Goal: Task Accomplishment & Management: Manage account settings

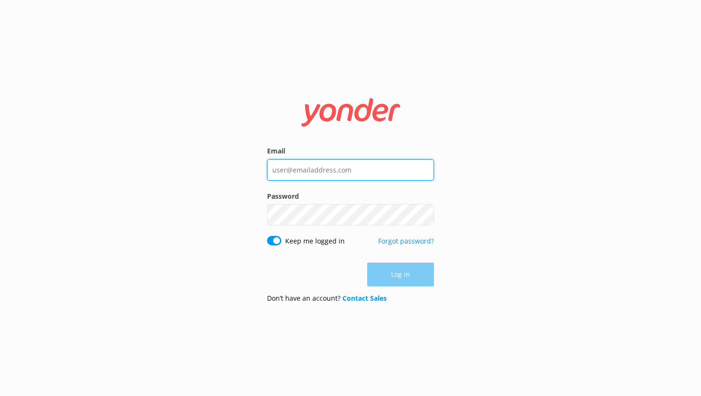
click at [298, 170] on input "Email" at bounding box center [350, 169] width 167 height 21
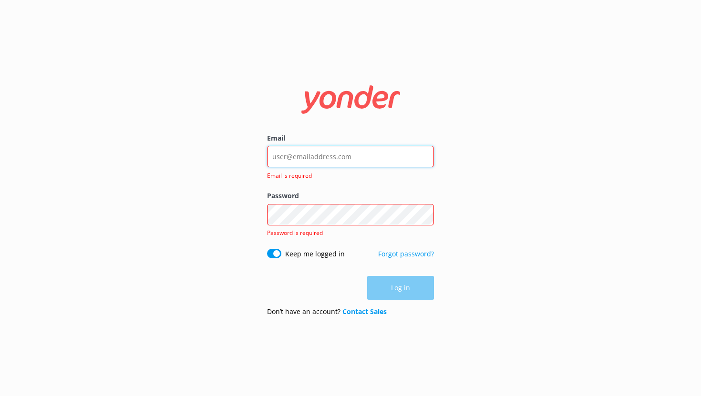
type input "noah@yonderhq.com"
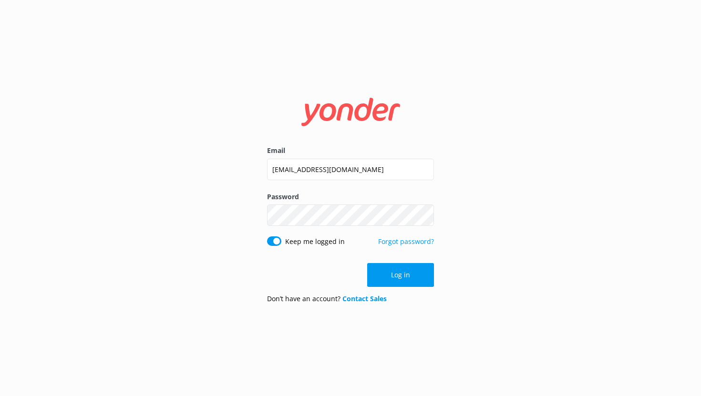
click at [394, 275] on button "Log in" at bounding box center [400, 275] width 67 height 24
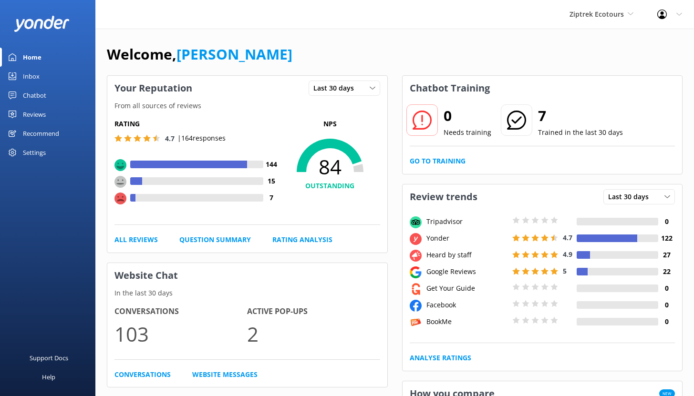
click at [52, 93] on link "Chatbot" at bounding box center [47, 95] width 95 height 19
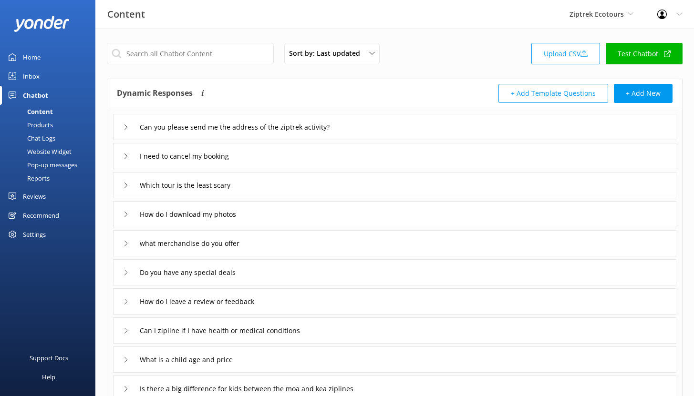
click at [32, 177] on div "Reports" at bounding box center [28, 178] width 44 height 13
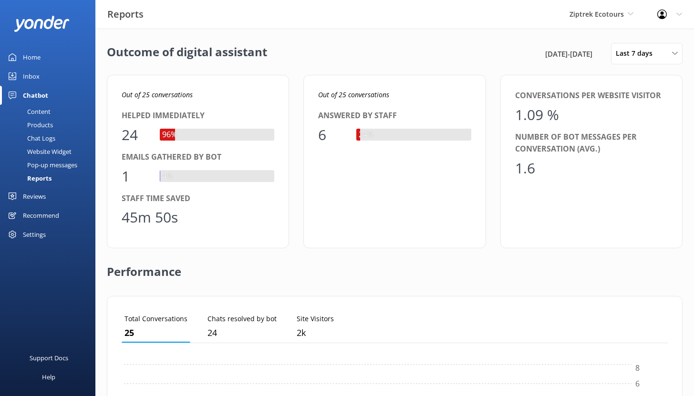
scroll to position [89, 539]
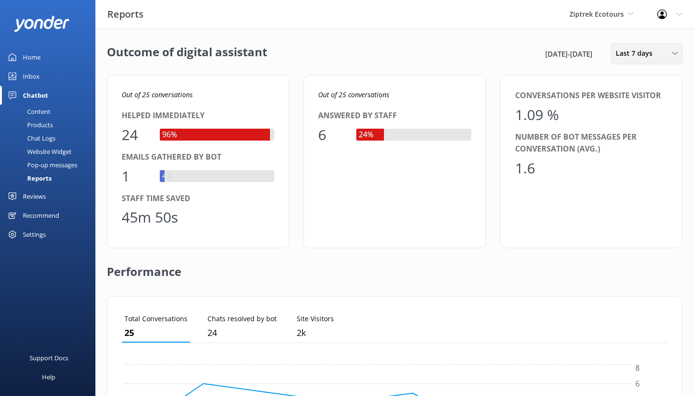
click at [639, 62] on div "Last 7 days Last 7 days Last 30 days Last month Last 90 days Last 180 days Cust…" at bounding box center [647, 53] width 72 height 21
click at [639, 91] on div "Last 30 days" at bounding box center [633, 96] width 34 height 10
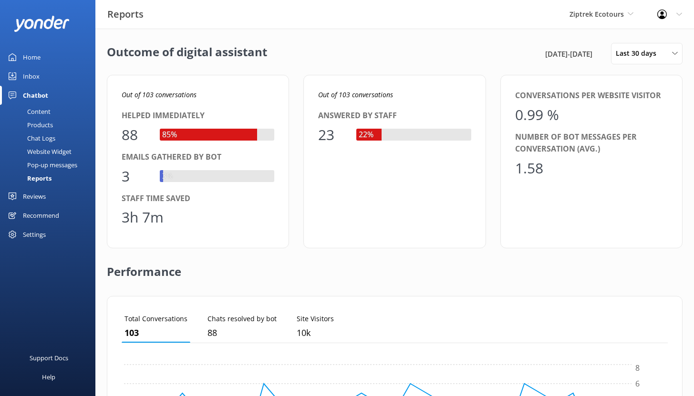
scroll to position [8, 8]
click at [36, 179] on div "Reports" at bounding box center [29, 178] width 46 height 13
click at [658, 55] on span "Last 30 days" at bounding box center [639, 53] width 46 height 10
click at [634, 93] on div "Last 30 days" at bounding box center [633, 96] width 34 height 10
drag, startPoint x: 123, startPoint y: 94, endPoint x: 207, endPoint y: 98, distance: 84.0
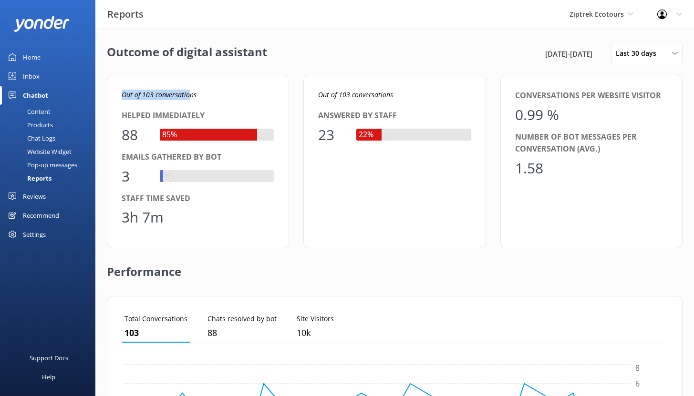
click at [200, 98] on p "Out of 103 conversations" at bounding box center [198, 95] width 153 height 10
click at [207, 98] on p "Out of 103 conversations" at bounding box center [198, 95] width 153 height 10
drag, startPoint x: 143, startPoint y: 95, endPoint x: 195, endPoint y: 101, distance: 52.8
click at [195, 101] on div "Out of 103 conversations Helped immediately 88 85% Emails gathered by bot 3 3% …" at bounding box center [198, 162] width 182 height 174
drag, startPoint x: 121, startPoint y: 216, endPoint x: 179, endPoint y: 218, distance: 57.7
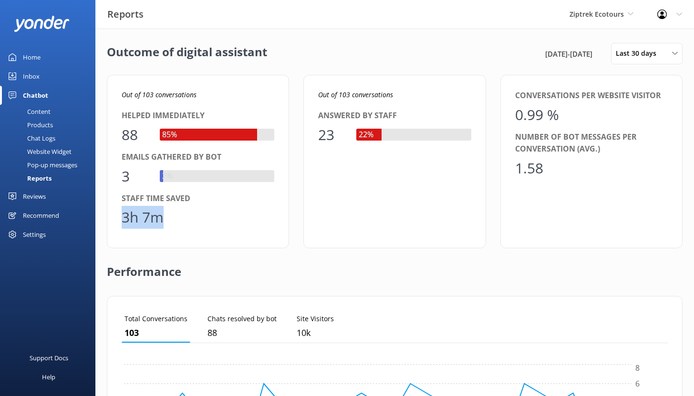
click at [179, 218] on div "3h 7m" at bounding box center [198, 217] width 153 height 23
drag, startPoint x: 123, startPoint y: 136, endPoint x: 137, endPoint y: 135, distance: 13.9
click at [137, 135] on div "88" at bounding box center [136, 135] width 29 height 23
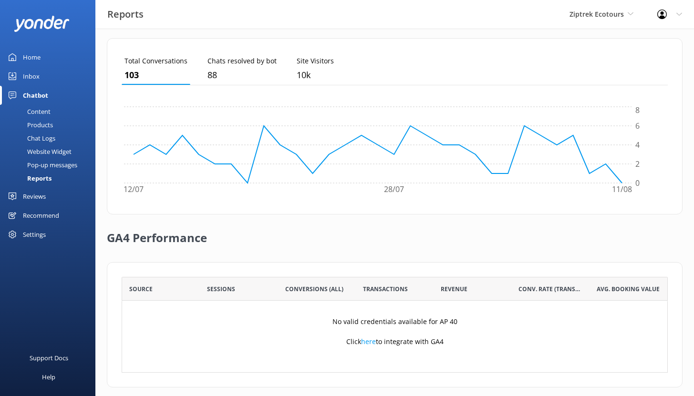
scroll to position [268, 0]
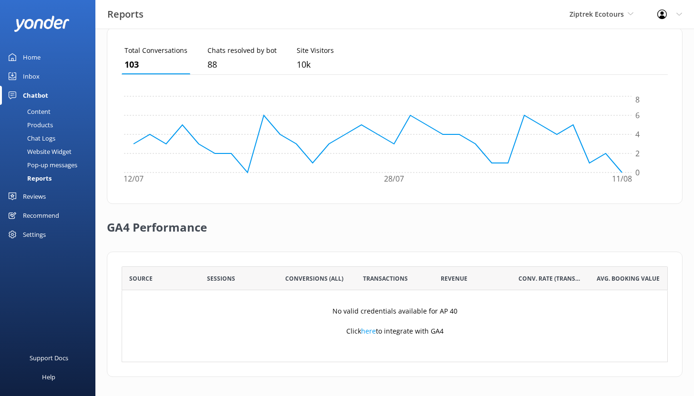
click at [39, 111] on div "Content" at bounding box center [28, 111] width 45 height 13
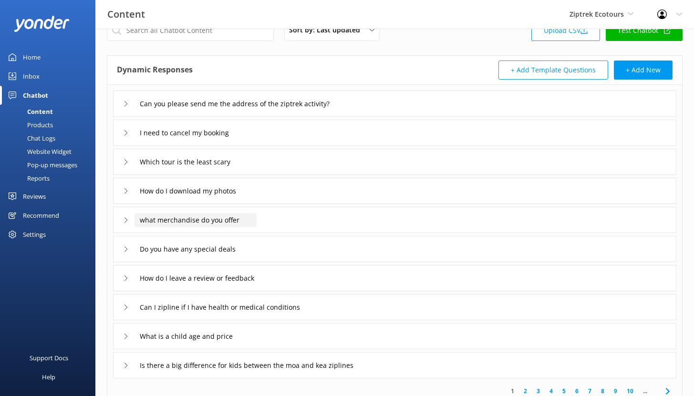
scroll to position [71, 0]
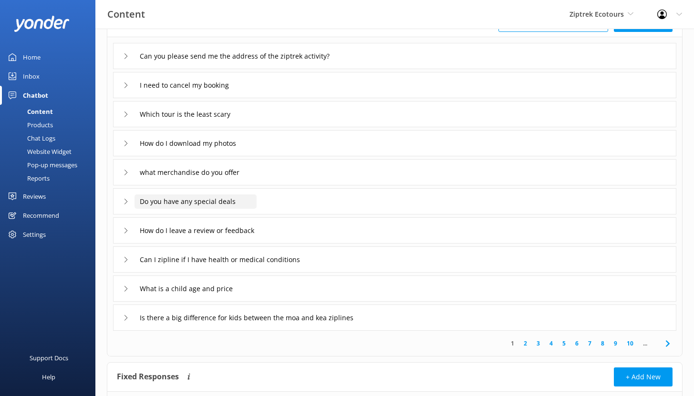
click at [248, 63] on input "Do you have any special deals" at bounding box center [252, 56] width 237 height 14
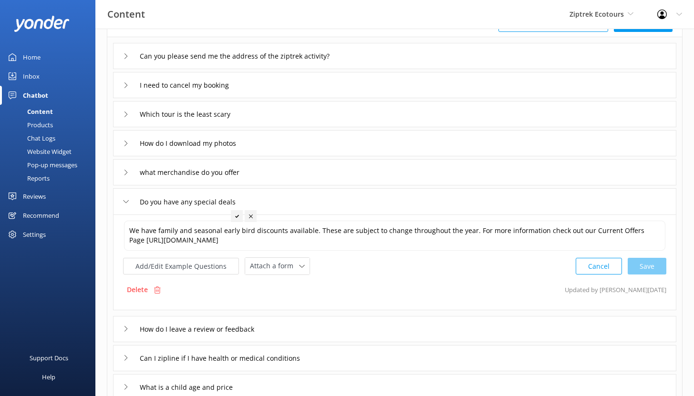
click at [293, 197] on div "Do you have any special deals" at bounding box center [394, 201] width 563 height 26
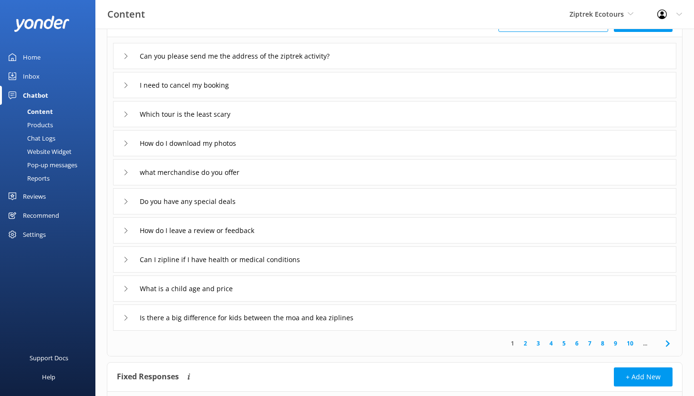
click at [293, 197] on div "Do you have any special deals" at bounding box center [394, 201] width 563 height 26
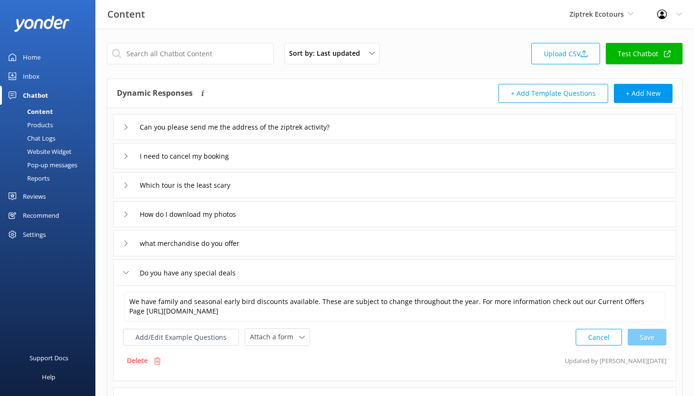
click at [42, 140] on div "Chat Logs" at bounding box center [31, 138] width 50 height 13
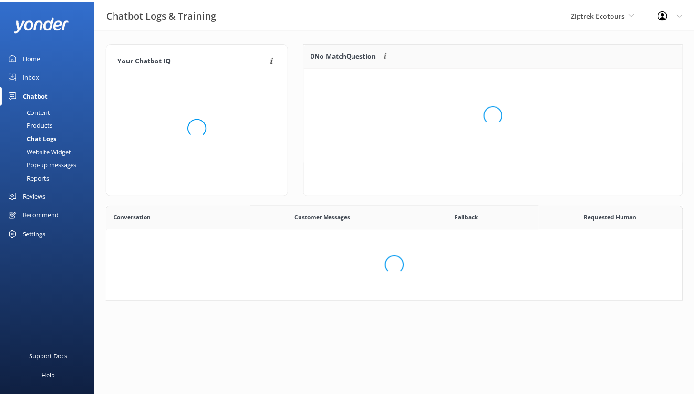
scroll to position [327, 567]
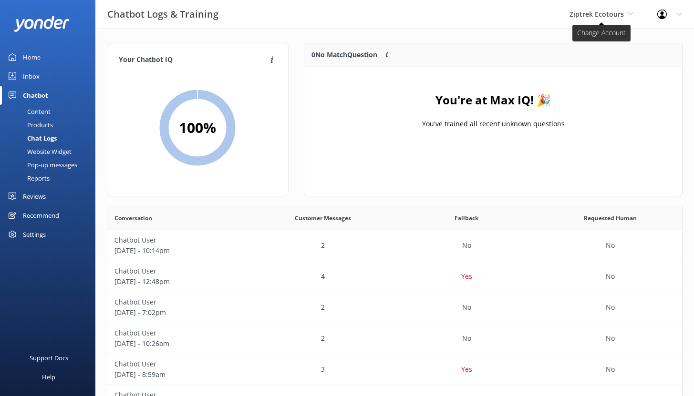
click at [606, 16] on span "Ziptrek Ecotours" at bounding box center [596, 14] width 54 height 9
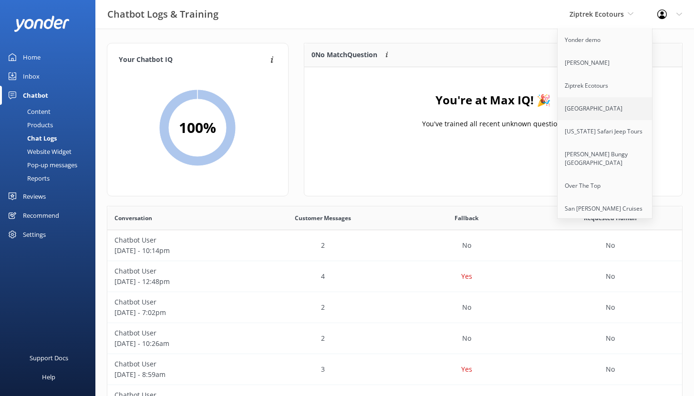
click at [594, 111] on link "[GEOGRAPHIC_DATA]" at bounding box center [604, 108] width 95 height 23
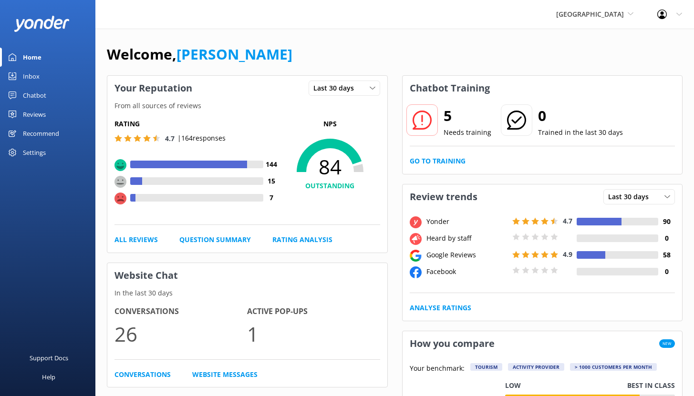
click at [38, 94] on div "Chatbot" at bounding box center [34, 95] width 23 height 19
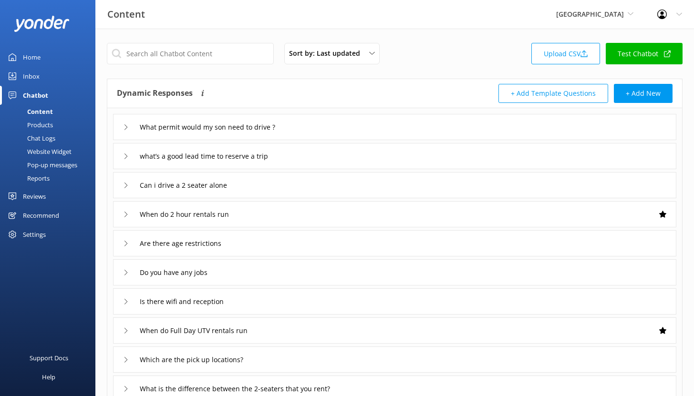
click at [40, 137] on div "Chat Logs" at bounding box center [31, 138] width 50 height 13
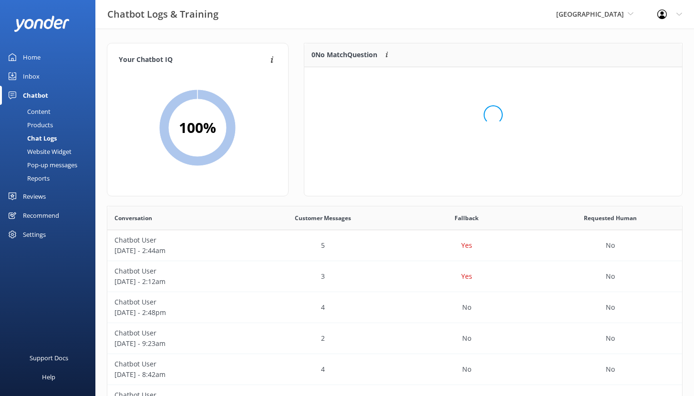
scroll to position [113, 371]
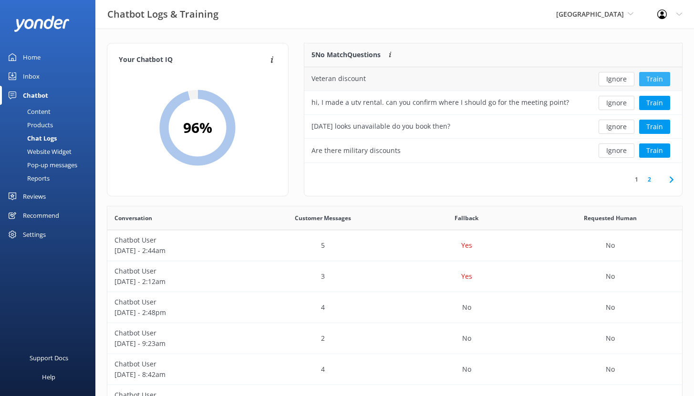
click at [654, 76] on button "Train" at bounding box center [654, 79] width 31 height 14
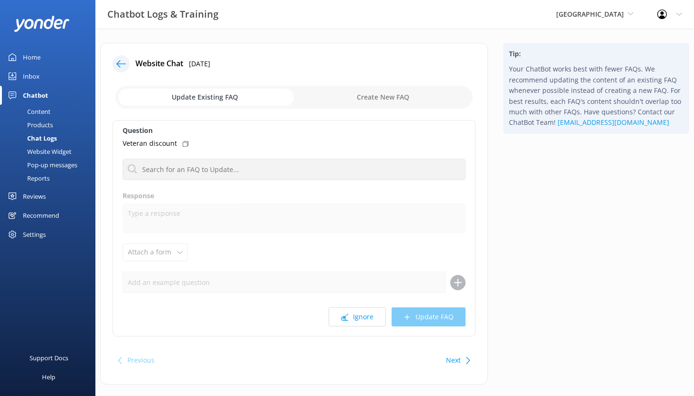
click at [381, 97] on input "checkbox" at bounding box center [293, 97] width 357 height 23
checkbox input "true"
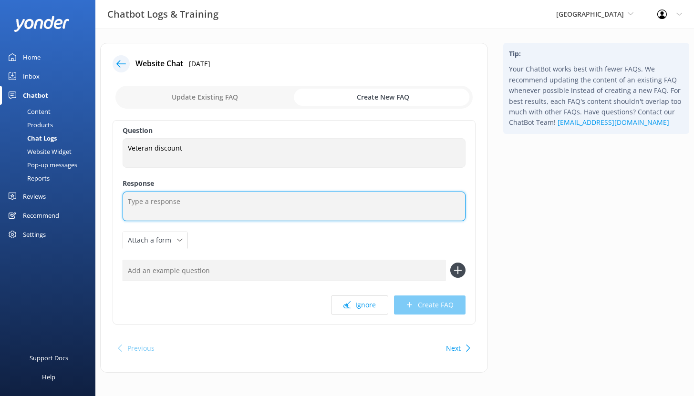
click at [151, 205] on textarea at bounding box center [294, 207] width 343 height 30
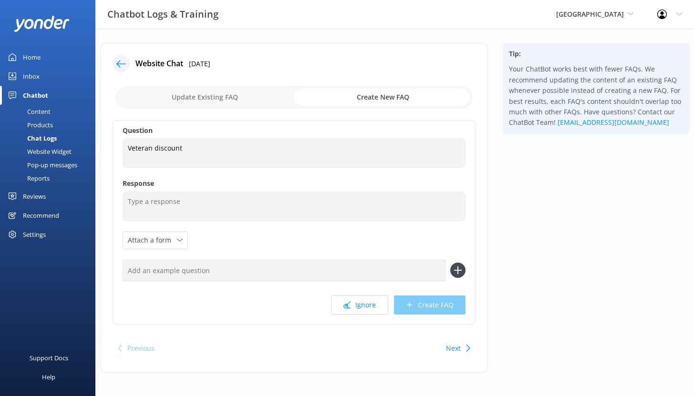
click at [120, 67] on icon at bounding box center [121, 64] width 10 height 10
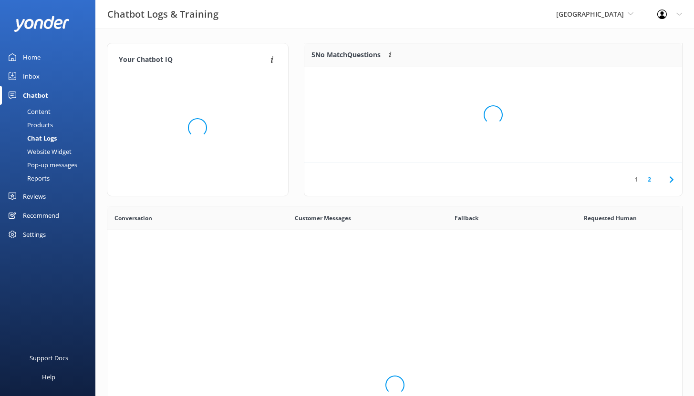
scroll to position [327, 567]
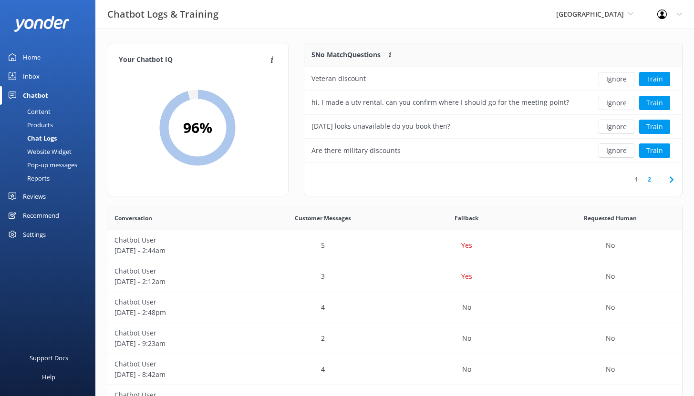
click at [37, 197] on div "Reviews" at bounding box center [34, 196] width 23 height 19
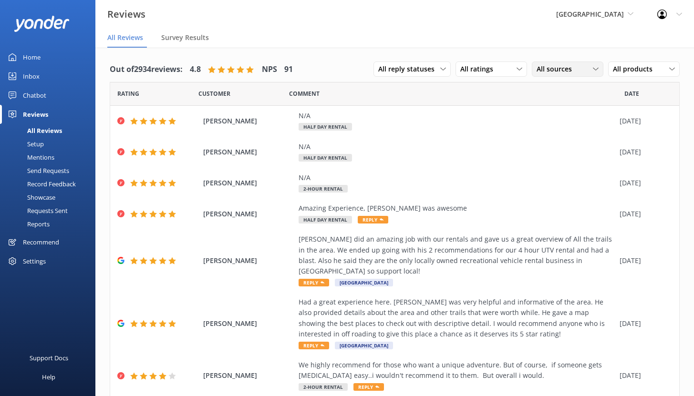
click at [554, 70] on span "All sources" at bounding box center [556, 69] width 41 height 10
click at [485, 94] on div "Comment" at bounding box center [456, 94] width 335 height 24
click at [40, 240] on div "Recommend" at bounding box center [41, 242] width 36 height 19
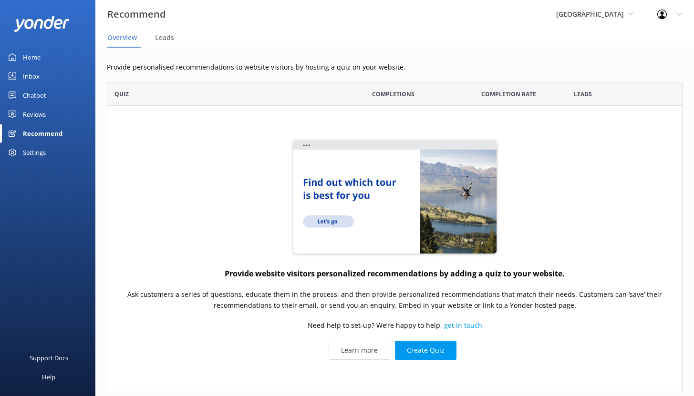
scroll to position [303, 568]
click at [624, 10] on span "[GEOGRAPHIC_DATA]" at bounding box center [594, 14] width 77 height 10
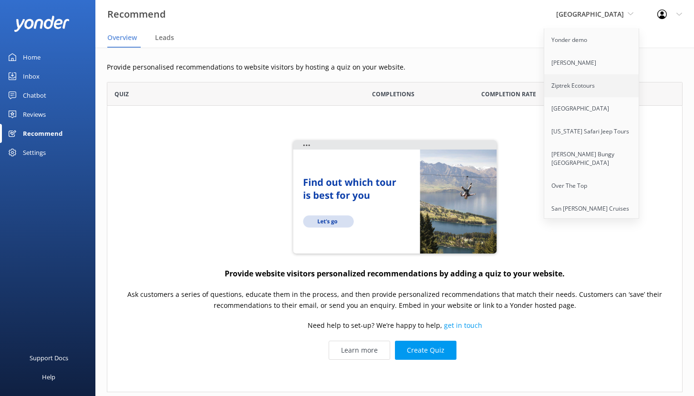
click at [570, 83] on link "Ziptrek Ecotours" at bounding box center [591, 85] width 95 height 23
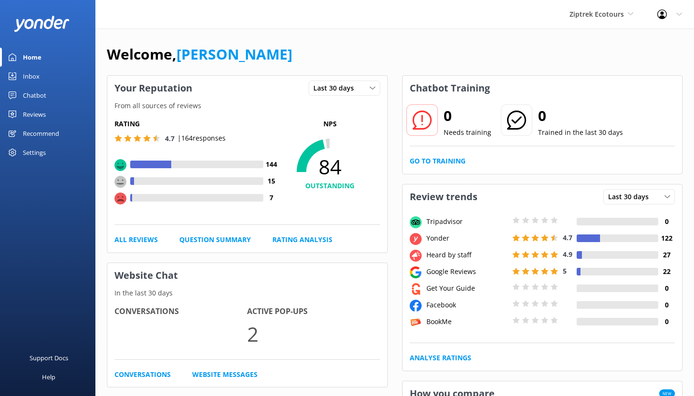
click at [40, 135] on div "Recommend" at bounding box center [41, 133] width 36 height 19
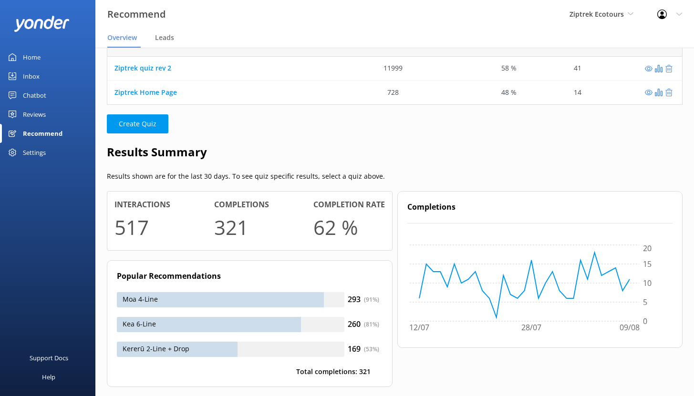
scroll to position [69, 0]
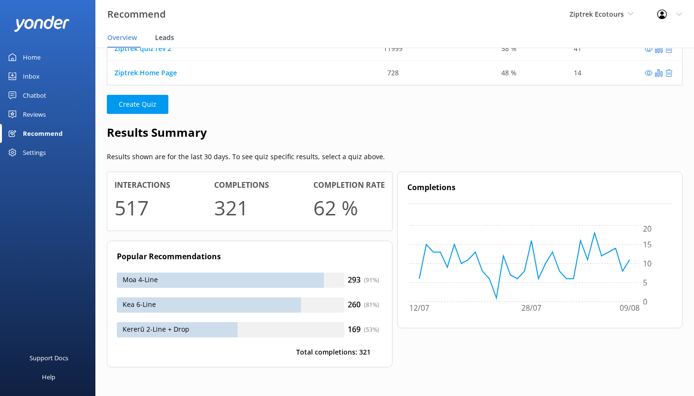
click at [162, 41] on span "Leads" at bounding box center [164, 38] width 19 height 10
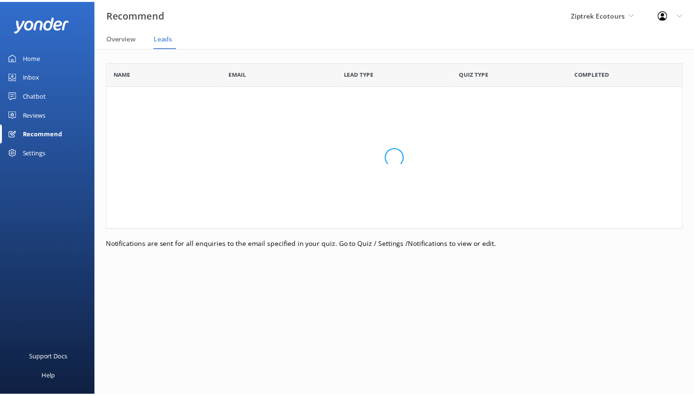
scroll to position [256, 576]
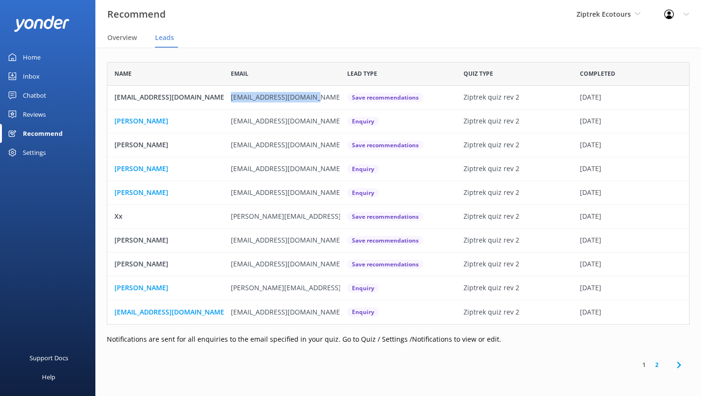
drag, startPoint x: 232, startPoint y: 96, endPoint x: 335, endPoint y: 98, distance: 103.5
click at [335, 98] on div "[EMAIL_ADDRESS][DOMAIN_NAME]" at bounding box center [282, 98] width 116 height 24
click at [36, 95] on div "Chatbot" at bounding box center [34, 95] width 23 height 19
